Goal: Use online tool/utility: Utilize a website feature to perform a specific function

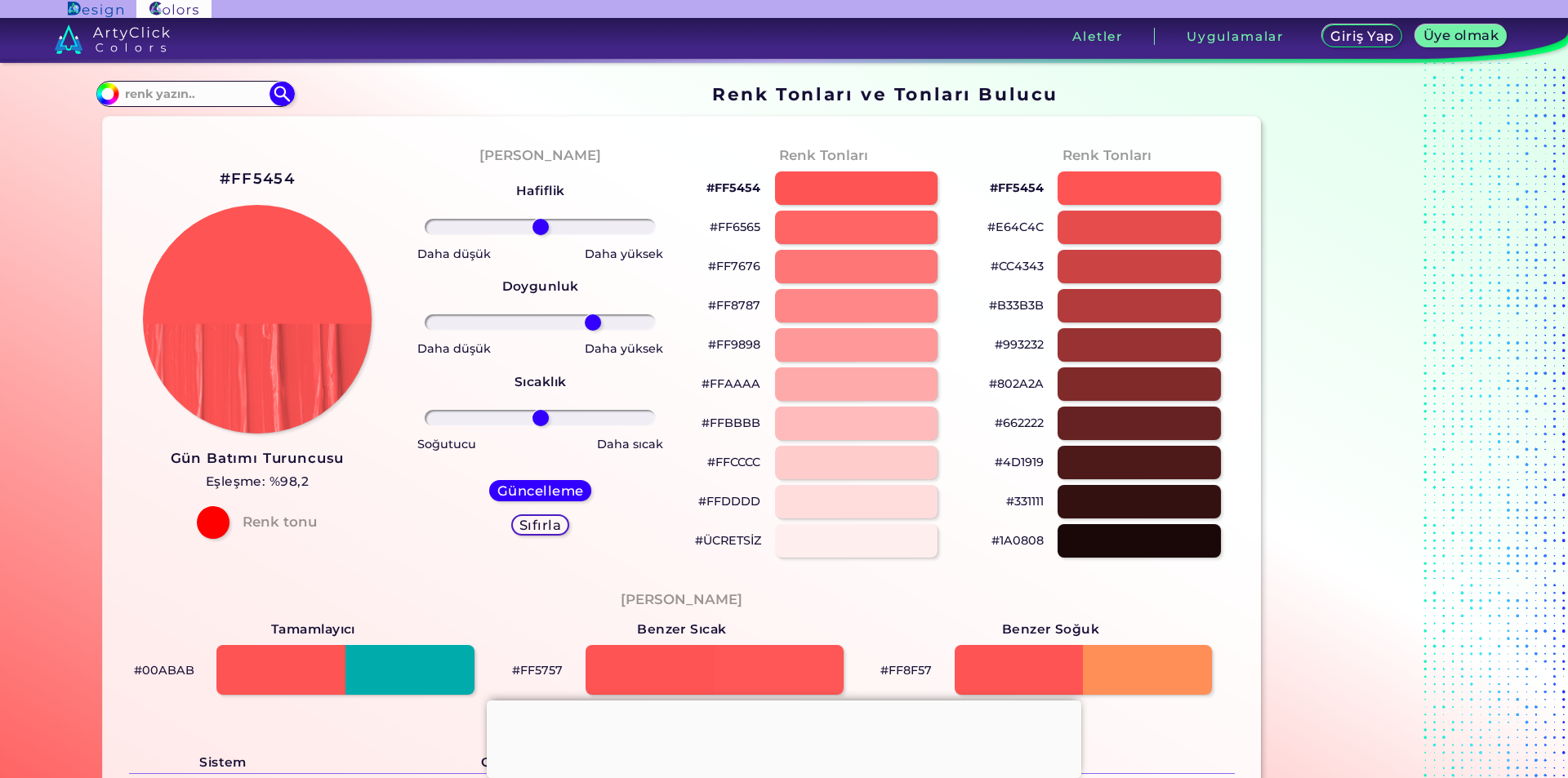
drag, startPoint x: 552, startPoint y: 315, endPoint x: 579, endPoint y: 312, distance: 27.2
type input "44"
click at [584, 314] on input "range" at bounding box center [540, 322] width 232 height 17
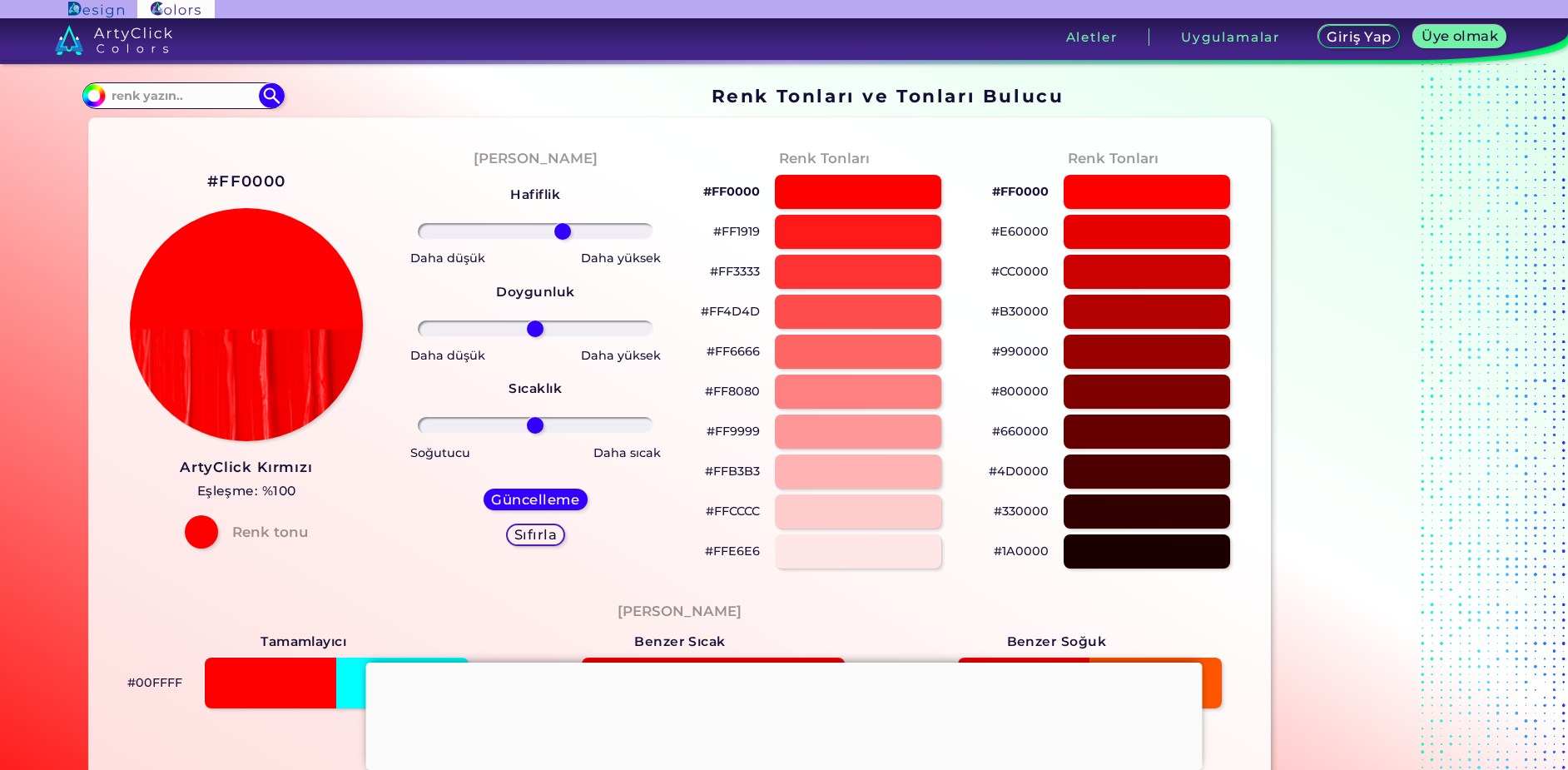
drag, startPoint x: 524, startPoint y: 228, endPoint x: 558, endPoint y: 237, distance: 35.2
type input "25"
click at [558, 237] on input "range" at bounding box center [536, 232] width 236 height 17
drag, startPoint x: 531, startPoint y: 421, endPoint x: 550, endPoint y: 407, distance: 23.6
type input "34"
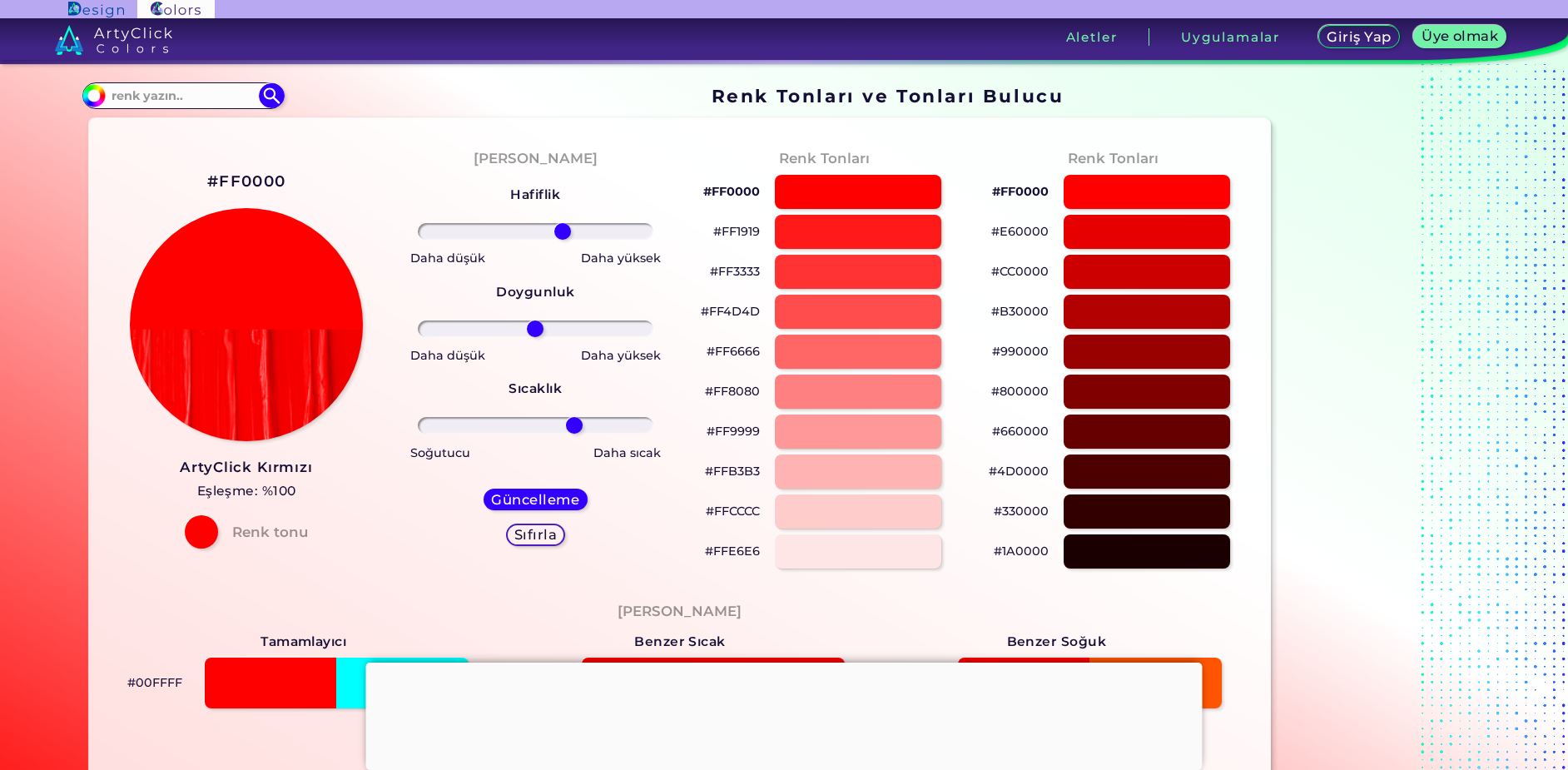
click at [569, 433] on input "range" at bounding box center [536, 425] width 236 height 17
drag, startPoint x: 548, startPoint y: 332, endPoint x: 583, endPoint y: 339, distance: 35.7
type input "48"
click at [583, 337] on input "range" at bounding box center [536, 328] width 236 height 17
drag, startPoint x: 574, startPoint y: 234, endPoint x: 568, endPoint y: 242, distance: 10.0
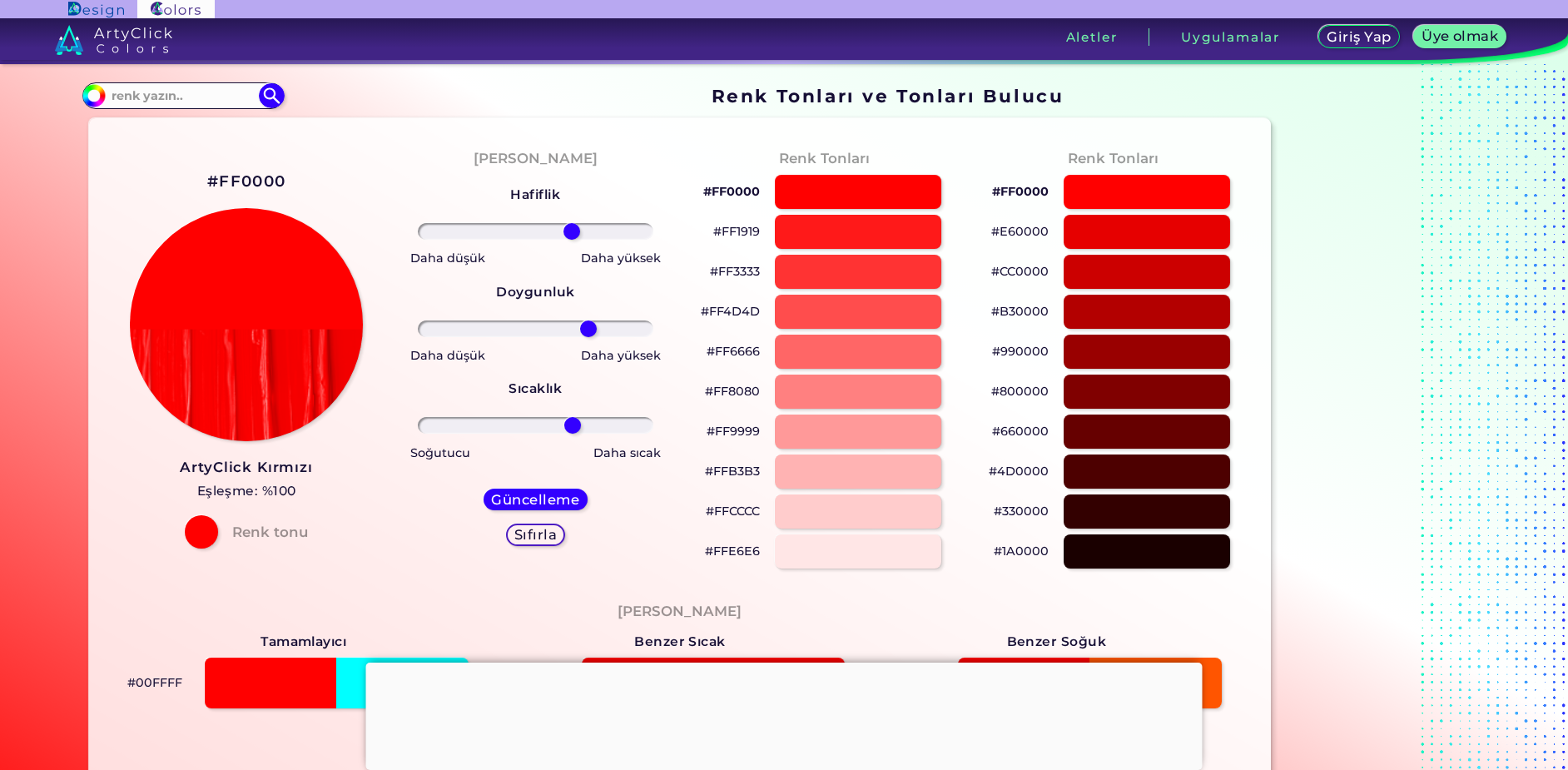
type input "33"
click at [568, 240] on input "range" at bounding box center [536, 232] width 236 height 17
click at [858, 342] on div at bounding box center [858, 352] width 168 height 34
type input "#ff6666"
type input "0"
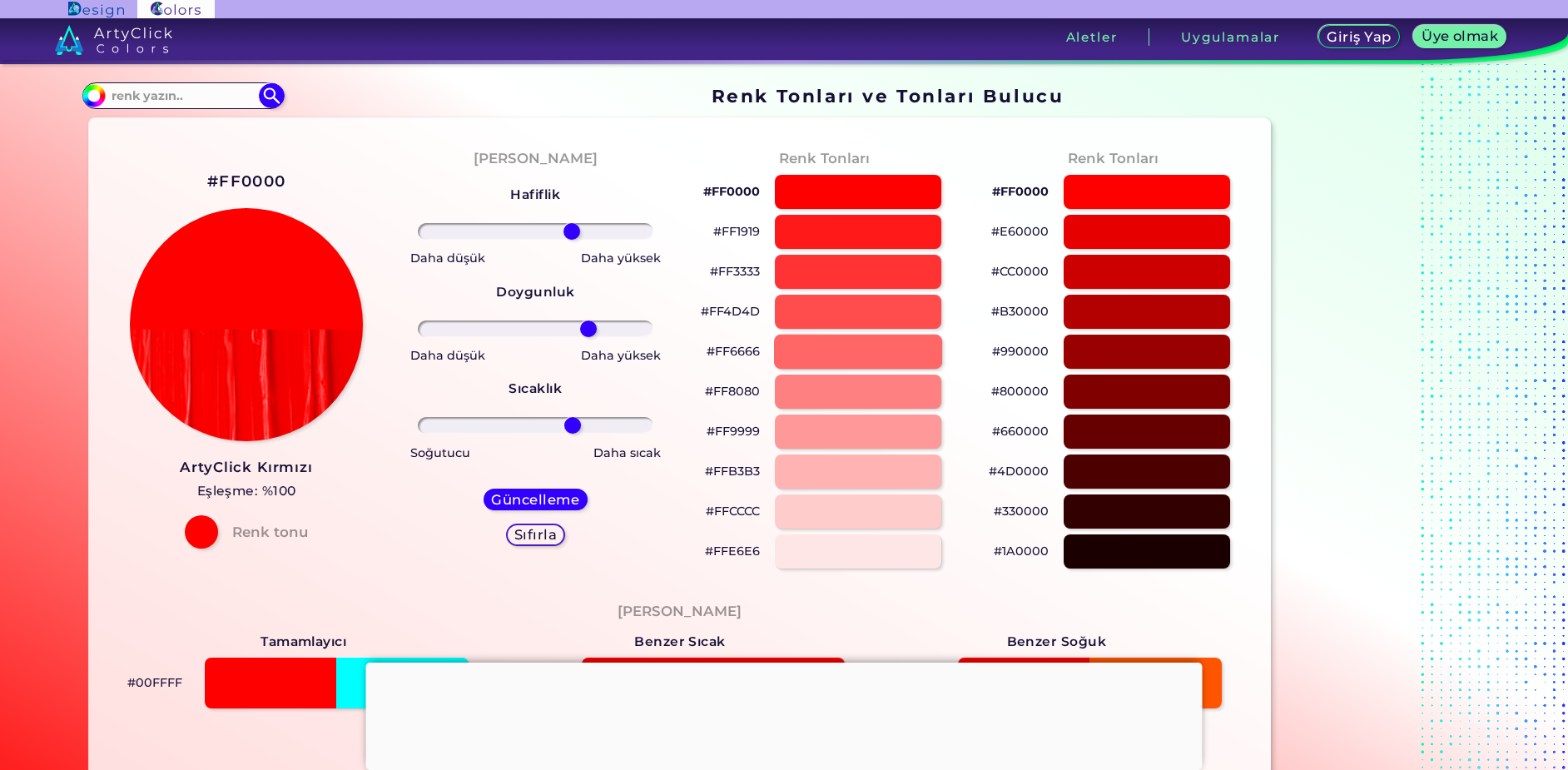
type input "0"
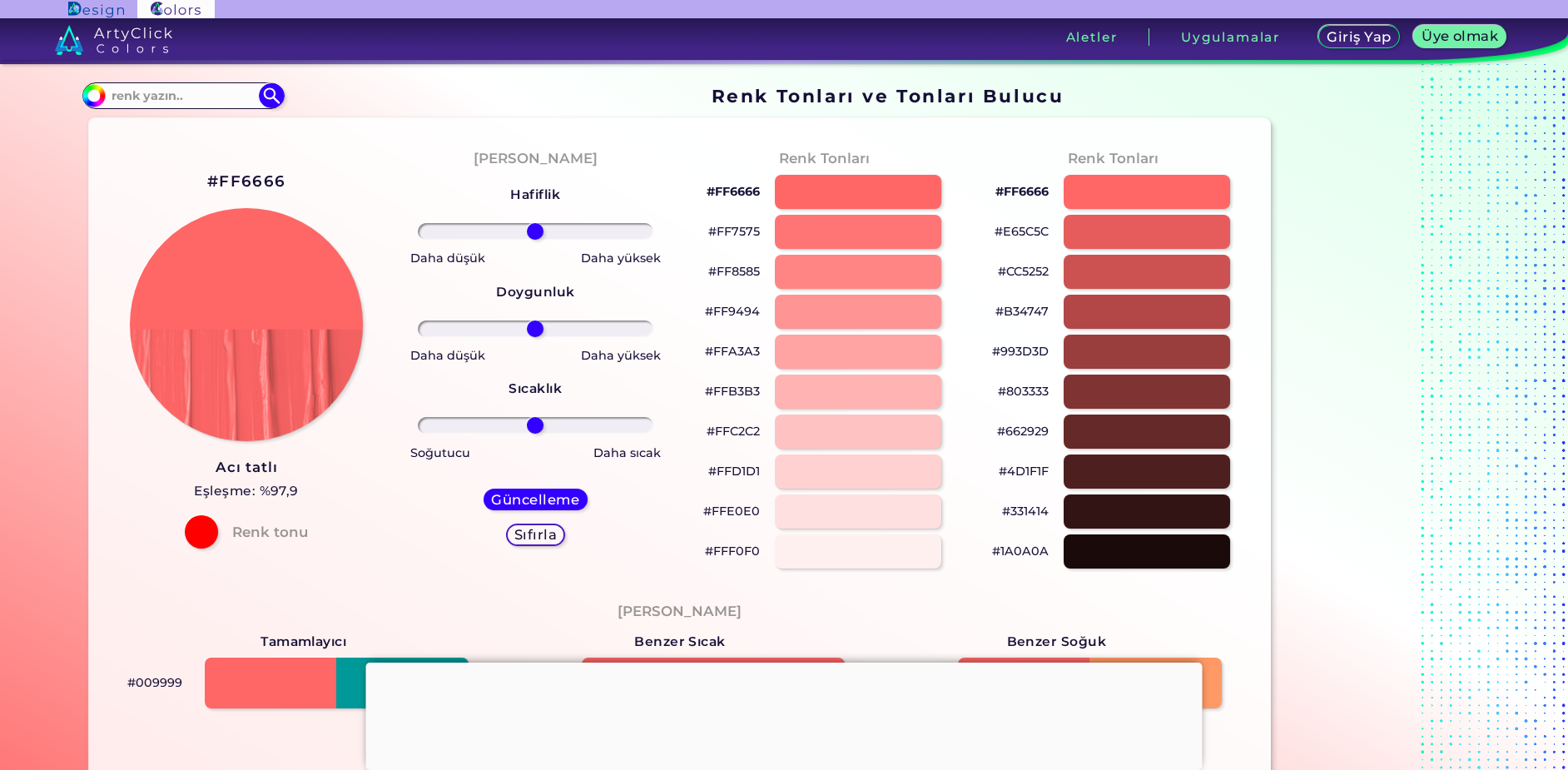
drag, startPoint x: 544, startPoint y: 240, endPoint x: 602, endPoint y: 239, distance: 58.0
click at [638, 242] on div "Hafiflik Doygunluk Sıcaklık Daha düşük Daha yüksek Daha düşük Daha yüksek Soğut…" at bounding box center [536, 371] width 262 height 399
drag, startPoint x: 562, startPoint y: 234, endPoint x: 497, endPoint y: 248, distance: 66.5
type input "-31"
click at [497, 240] on input "range" at bounding box center [536, 232] width 236 height 17
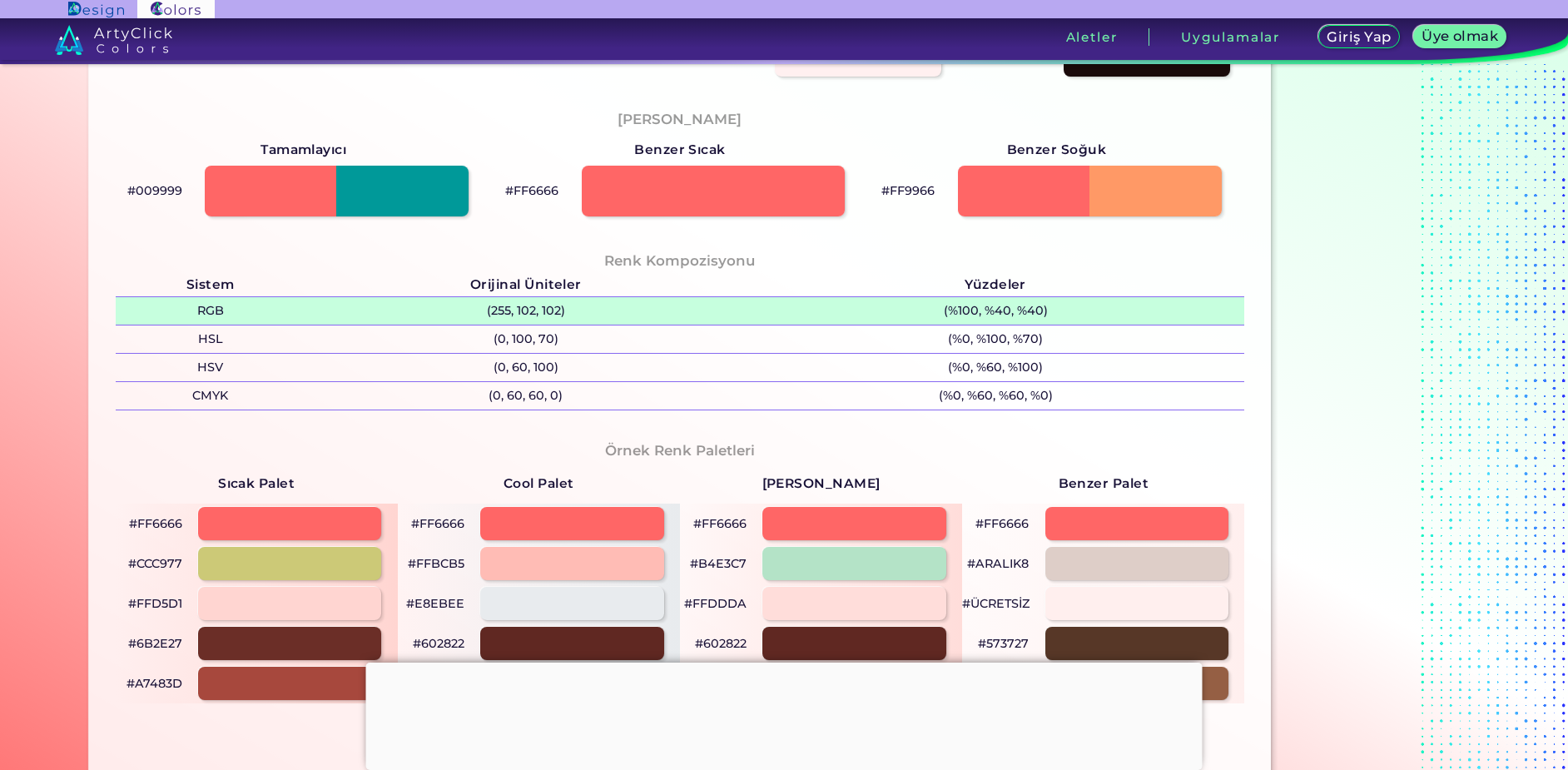
scroll to position [500, 0]
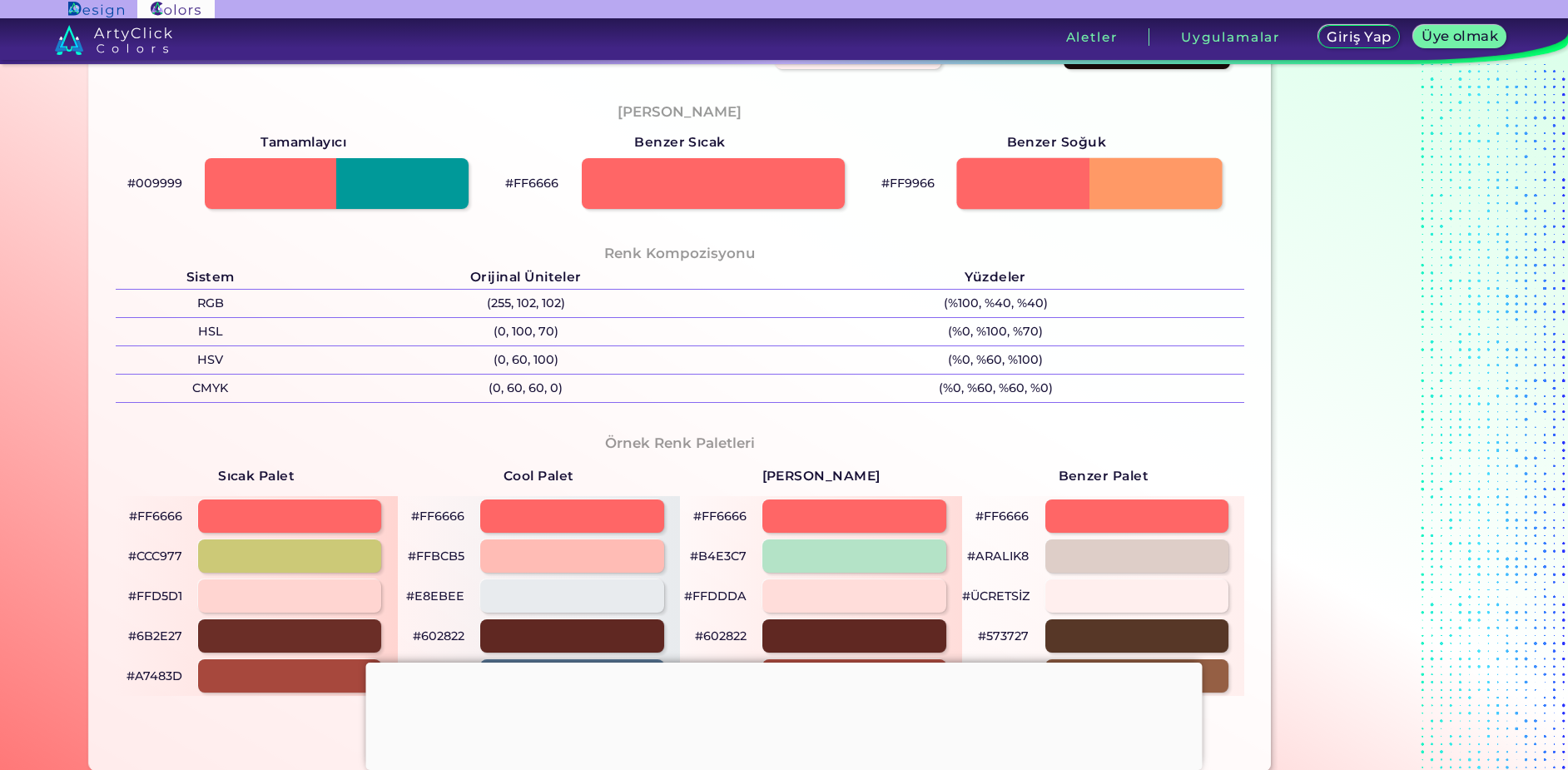
click at [1142, 201] on div at bounding box center [1089, 183] width 266 height 52
type input "#ff9966"
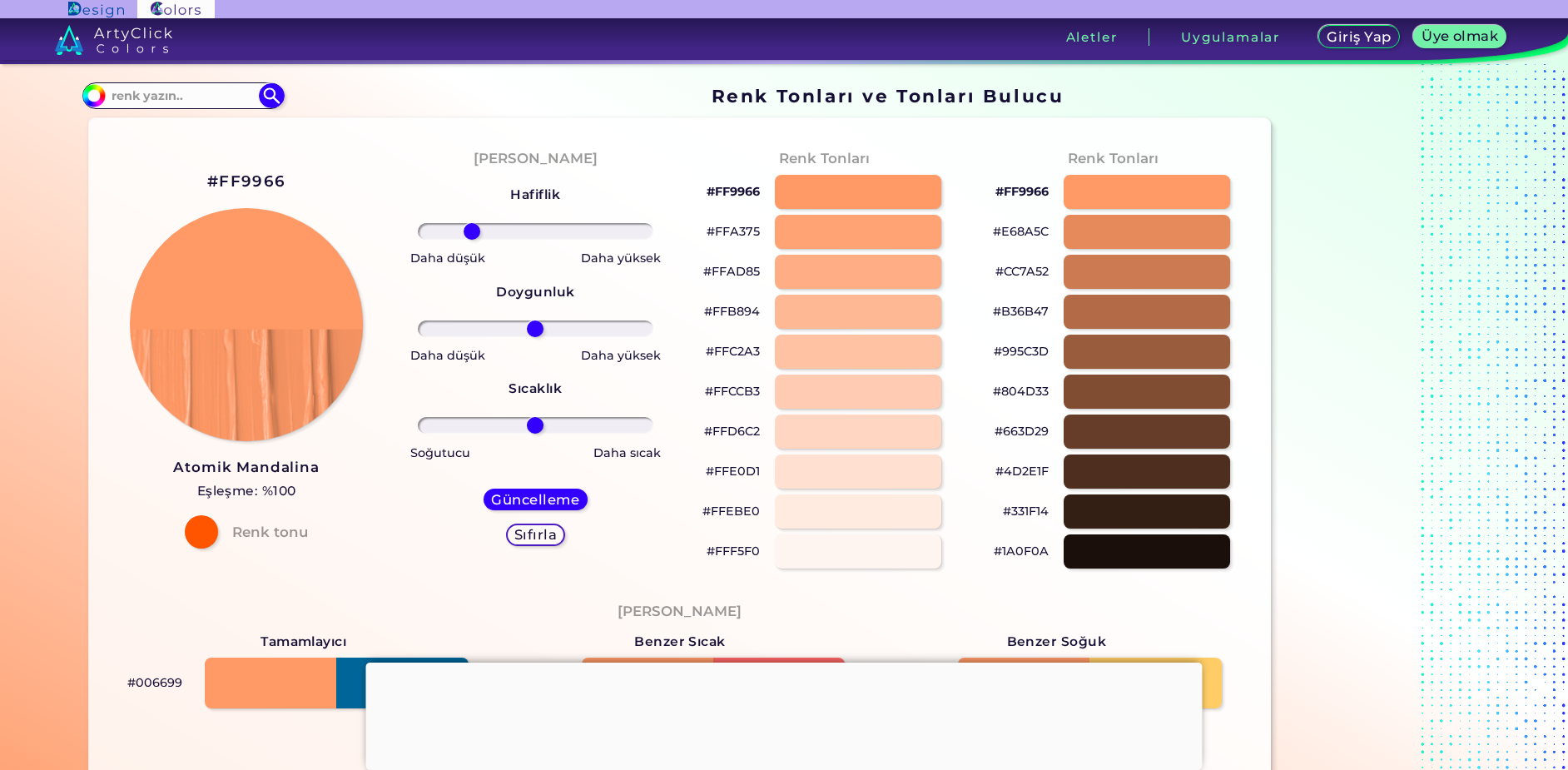
drag, startPoint x: 529, startPoint y: 227, endPoint x: 622, endPoint y: 245, distance: 94.7
type input "-51"
click at [475, 239] on input "range" at bounding box center [536, 232] width 236 height 17
click at [832, 181] on div at bounding box center [858, 192] width 168 height 34
type input "#ff9966"
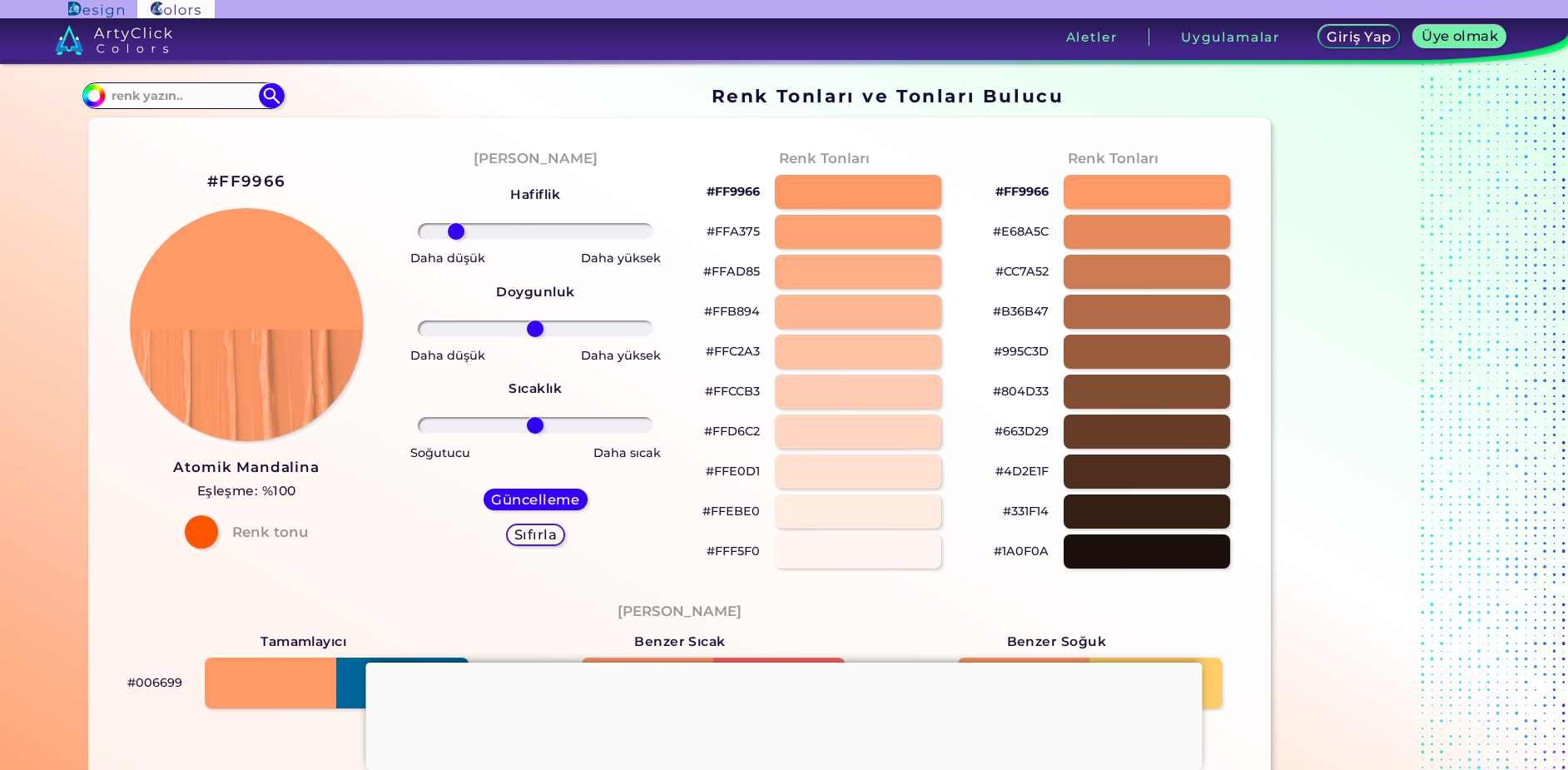
drag, startPoint x: 542, startPoint y: 239, endPoint x: 572, endPoint y: 271, distance: 43.9
type input "-69"
click at [455, 240] on input "range" at bounding box center [536, 232] width 236 height 17
click at [1137, 186] on div at bounding box center [1146, 192] width 168 height 34
type input "#ff9966"
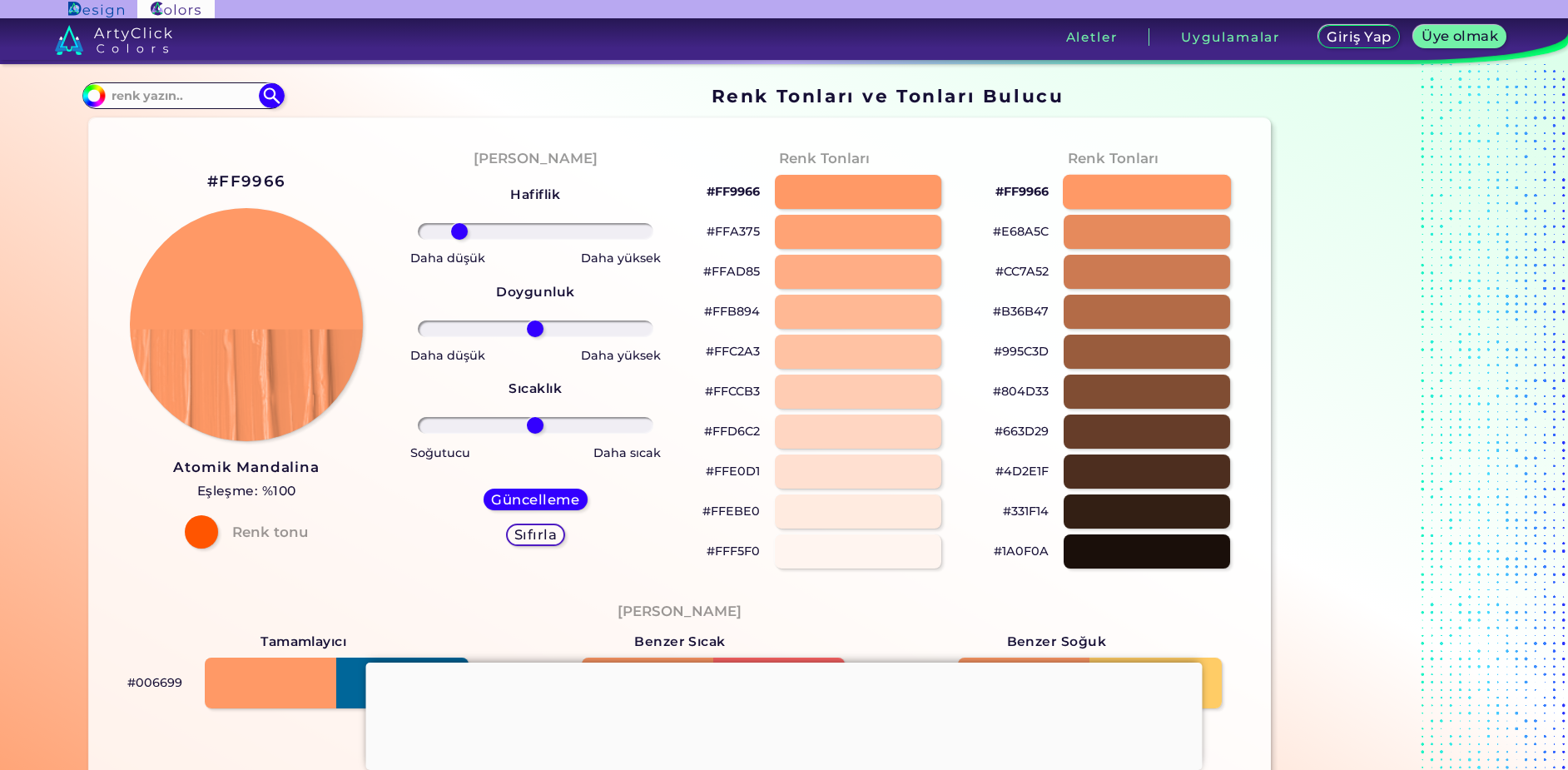
type input "0"
drag, startPoint x: 553, startPoint y: 333, endPoint x: 464, endPoint y: 382, distance: 101.6
type input "-62"
click at [464, 337] on input "range" at bounding box center [536, 328] width 236 height 17
drag, startPoint x: 512, startPoint y: 438, endPoint x: 539, endPoint y: 431, distance: 27.9
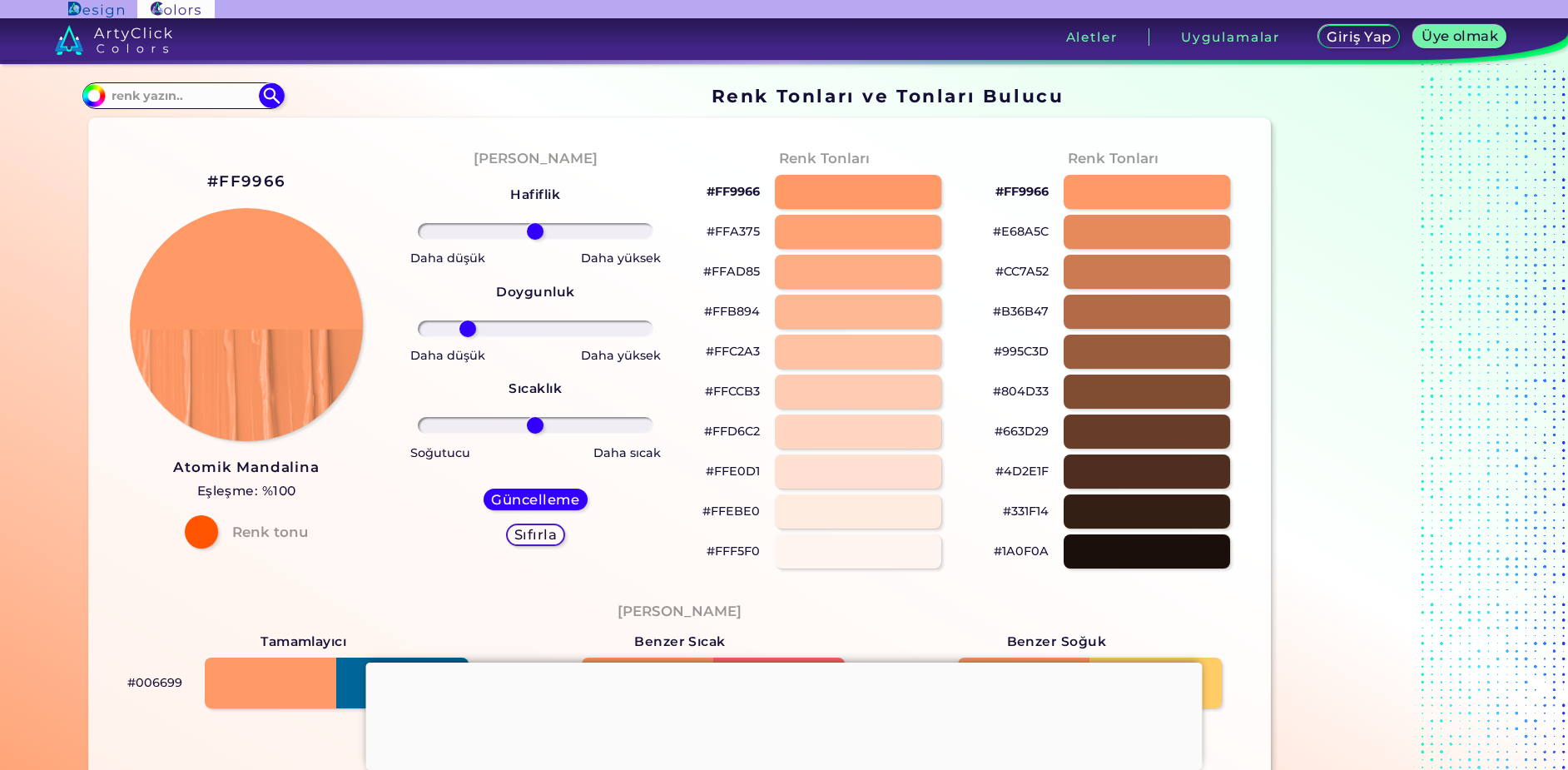
click at [539, 431] on div "Hafiflik Doygunluk Sıcaklık Daha düşük Daha yüksek Daha düşük Daha yüksek Soğut…" at bounding box center [536, 371] width 262 height 399
drag, startPoint x: 540, startPoint y: 430, endPoint x: 516, endPoint y: 418, distance: 26.8
type input "-23"
click at [506, 424] on input "range" at bounding box center [536, 425] width 236 height 17
drag, startPoint x: 553, startPoint y: 233, endPoint x: 510, endPoint y: 304, distance: 83.0
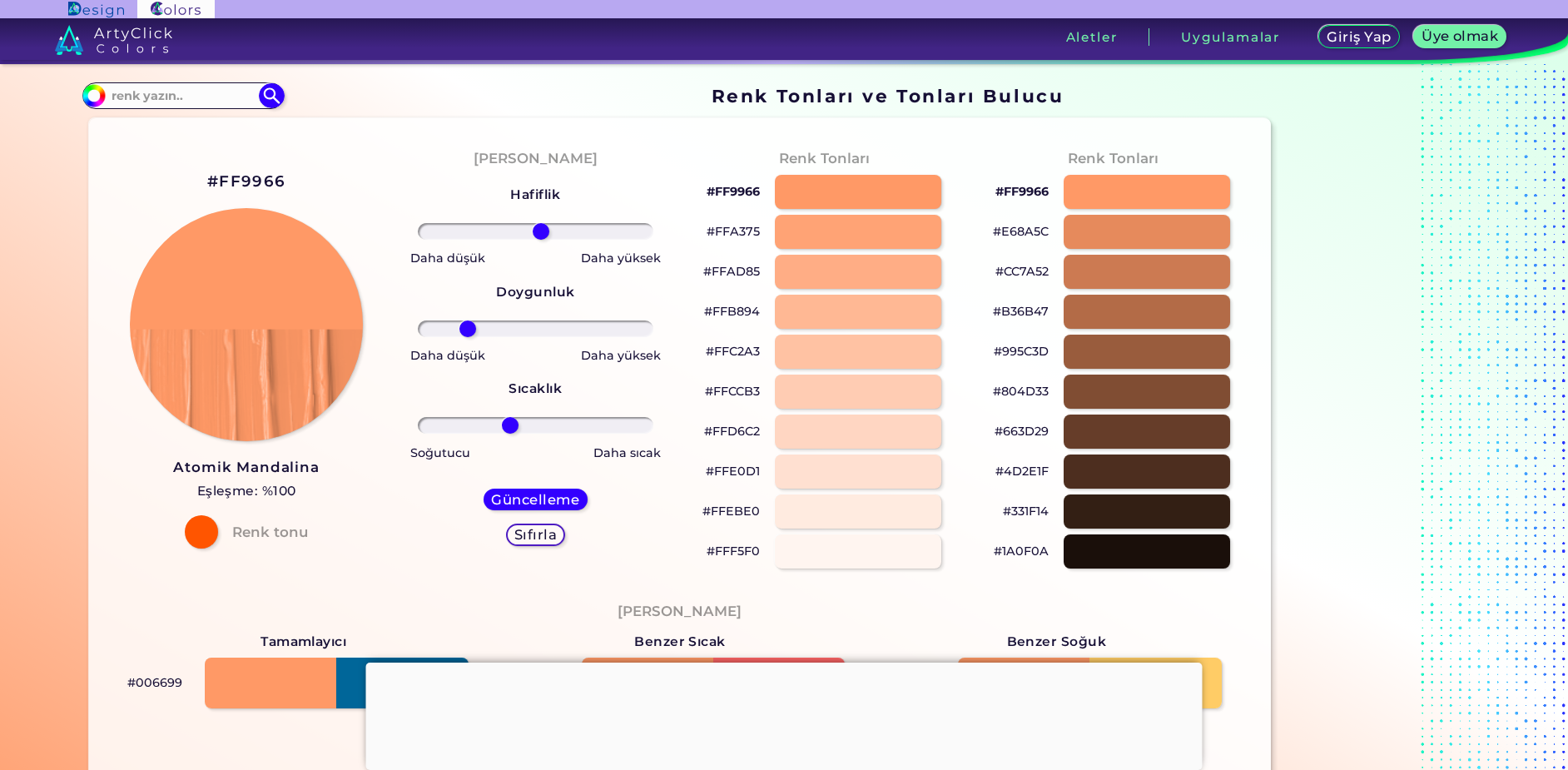
click at [531, 240] on input "range" at bounding box center [536, 232] width 236 height 17
type input "0"
click at [539, 505] on div "Güncelleme" at bounding box center [536, 500] width 94 height 20
click at [539, 505] on font "Güncelleme" at bounding box center [535, 499] width 80 height 15
click at [541, 500] on font "Güncelleme" at bounding box center [535, 499] width 80 height 15
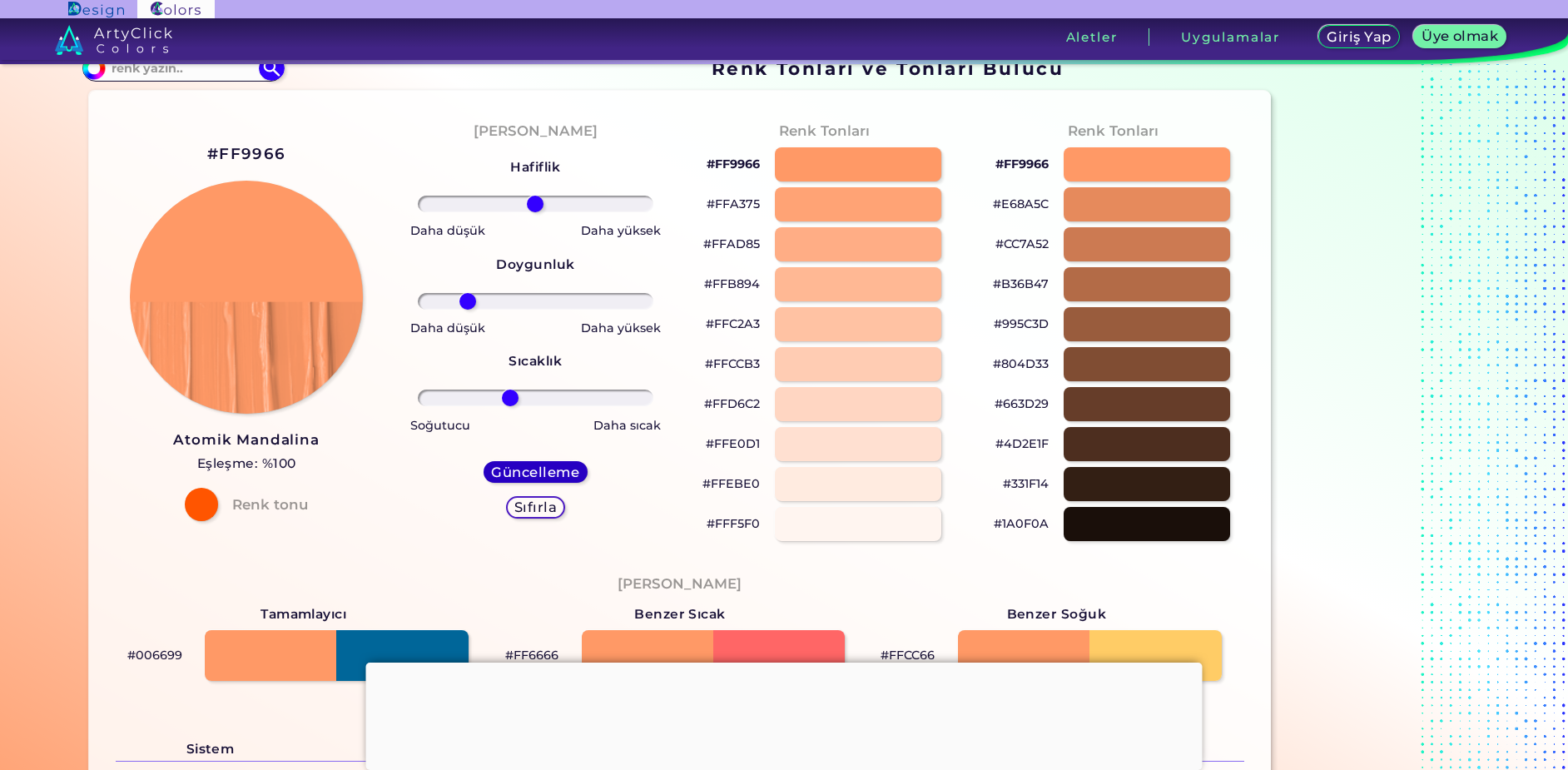
scroll to position [83, 0]
